Goal: Information Seeking & Learning: Learn about a topic

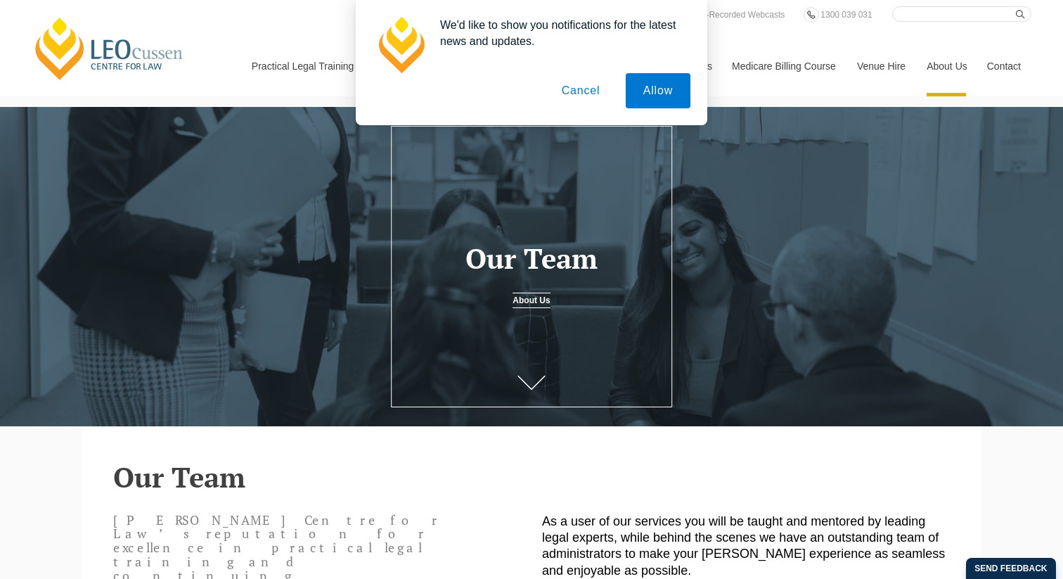
click at [586, 84] on button "Cancel" at bounding box center [581, 90] width 74 height 35
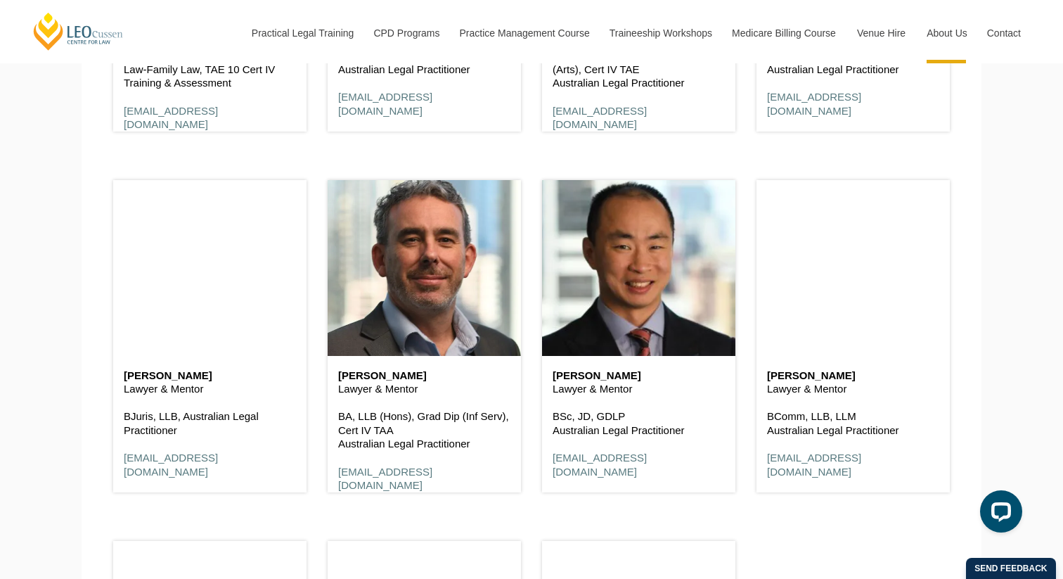
scroll to position [2820, 0]
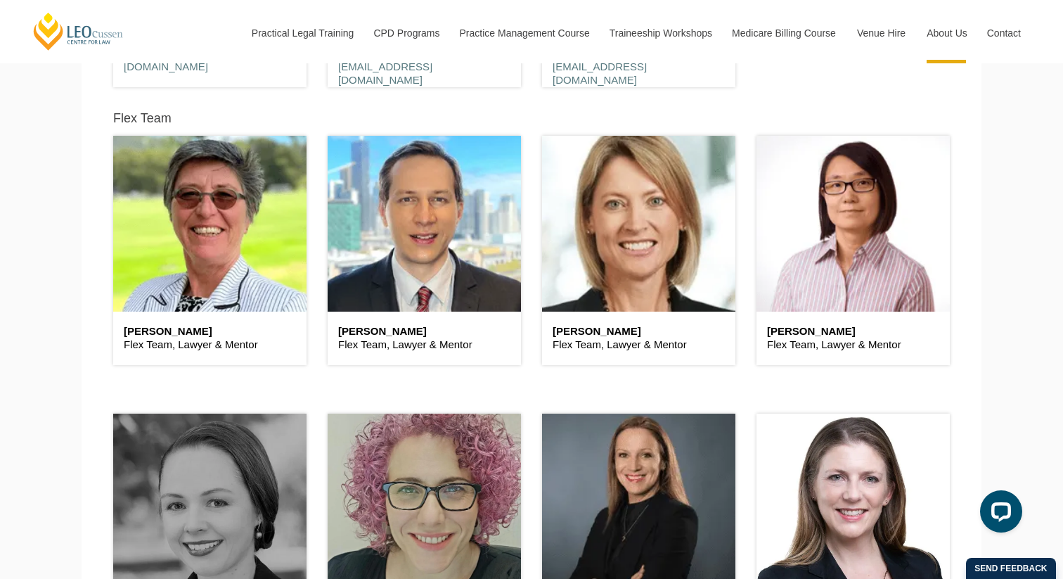
scroll to position [3430, 0]
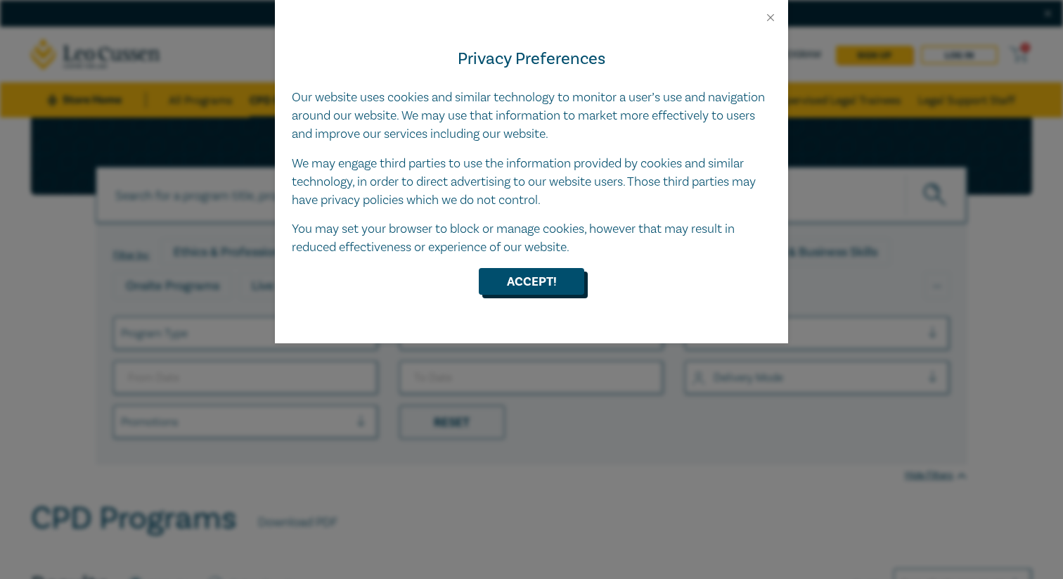
click at [526, 285] on button "Accept!" at bounding box center [531, 281] width 105 height 27
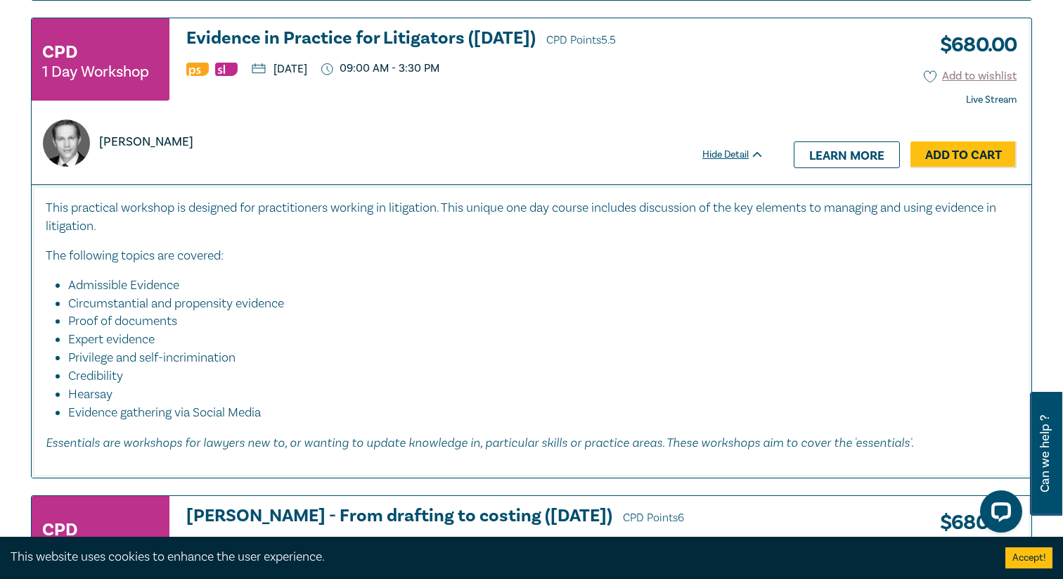
scroll to position [3636, 0]
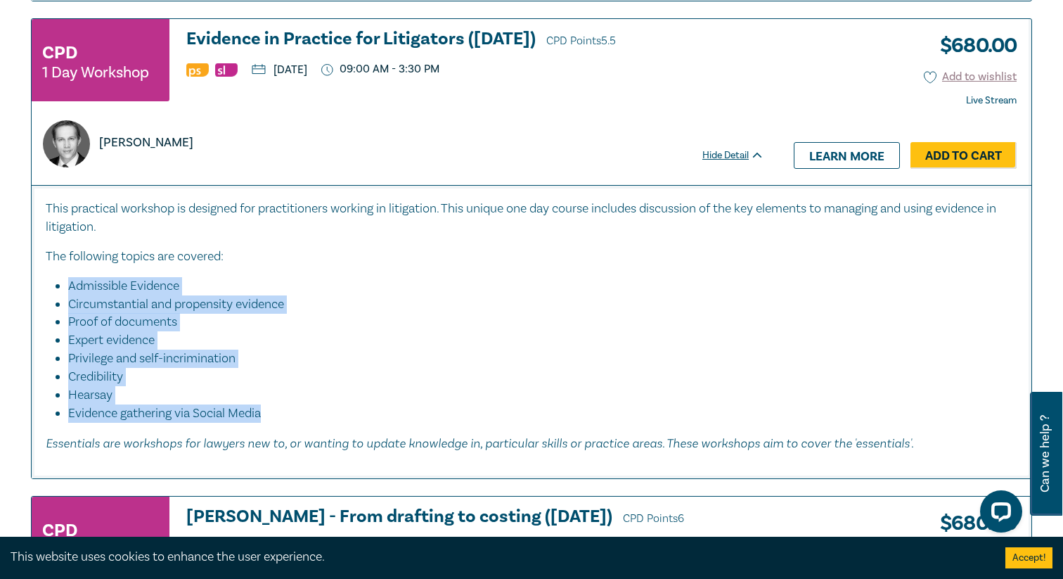
drag, startPoint x: 310, startPoint y: 433, endPoint x: 238, endPoint y: 273, distance: 175.6
click at [238, 273] on div "This practical workshop is designed for practitioners working in litigation. Th…" at bounding box center [531, 326] width 971 height 253
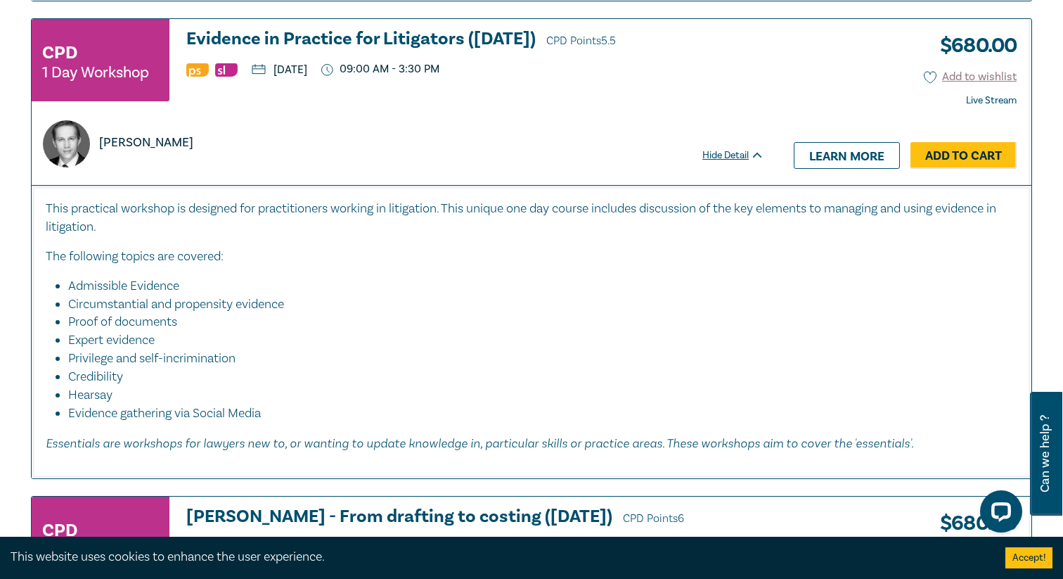
click at [335, 443] on div "This practical workshop is designed for practitioners working in litigation. Th…" at bounding box center [531, 326] width 971 height 253
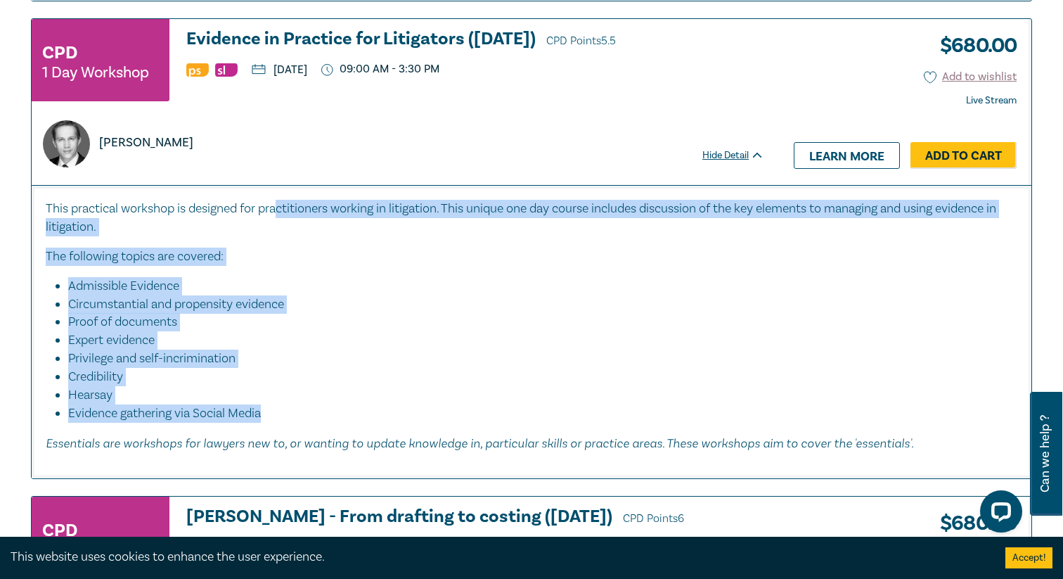
drag, startPoint x: 331, startPoint y: 440, endPoint x: 283, endPoint y: 219, distance: 226.7
click at [283, 219] on div "This practical workshop is designed for practitioners working in litigation. Th…" at bounding box center [531, 326] width 971 height 253
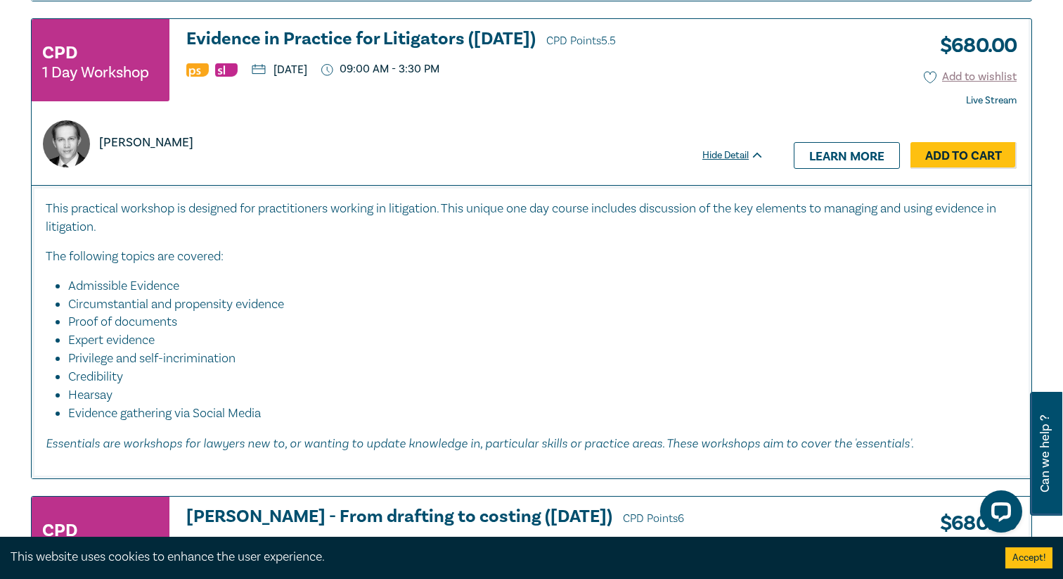
click at [285, 331] on li "Proof of documents" at bounding box center [535, 322] width 935 height 18
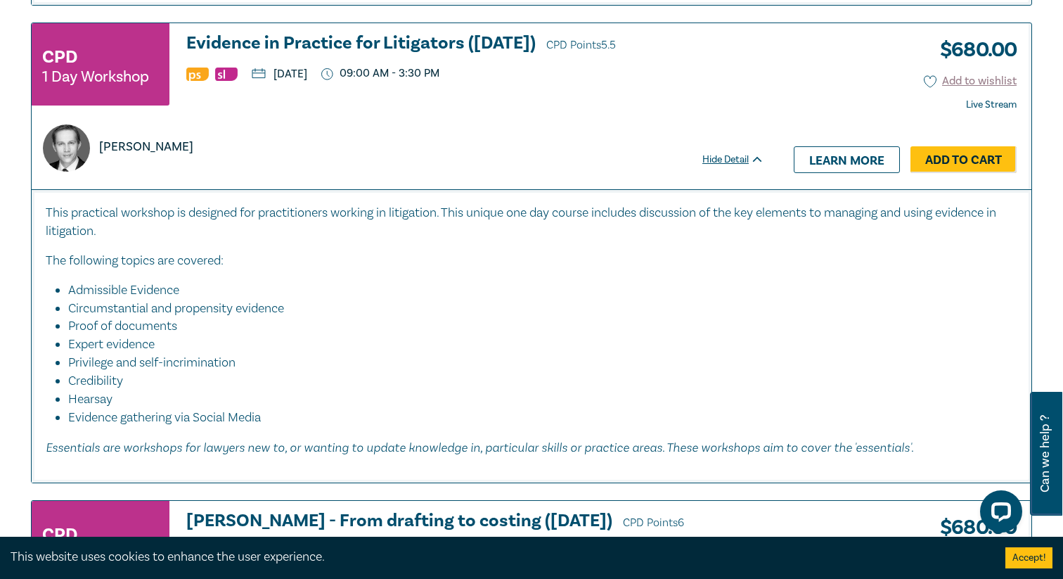
scroll to position [3630, 0]
